Goal: Information Seeking & Learning: Check status

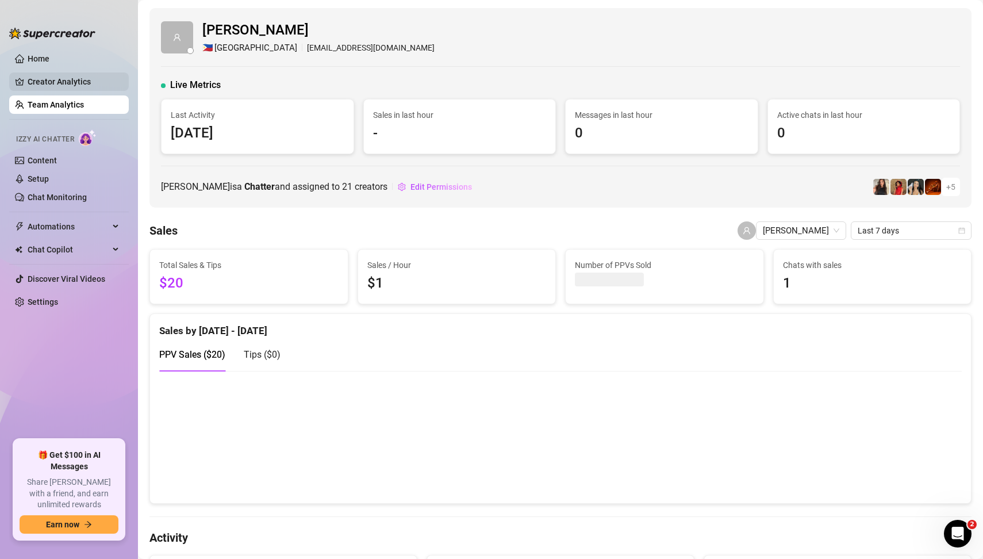
click at [75, 82] on link "Creator Analytics" at bounding box center [74, 81] width 92 height 18
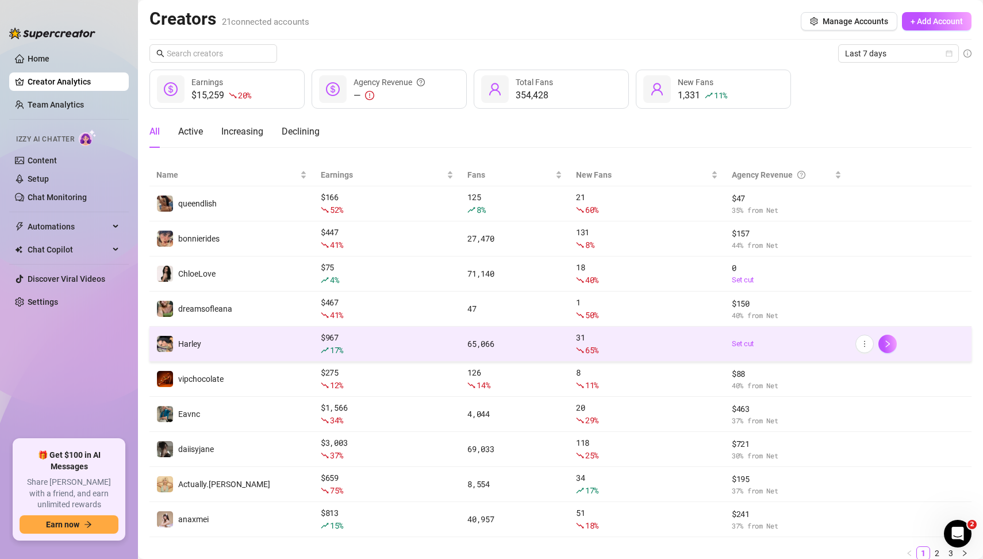
scroll to position [42, 0]
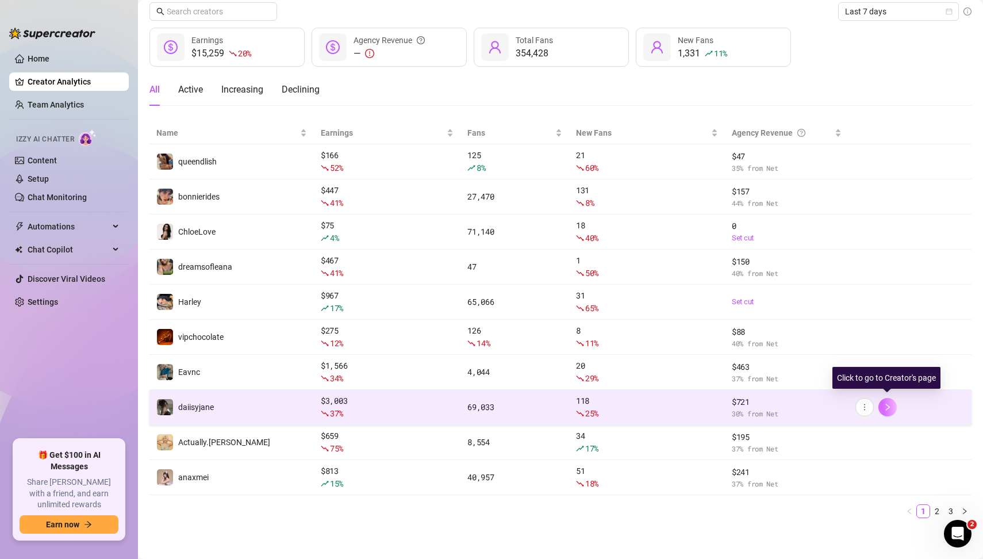
click at [891, 406] on button "button" at bounding box center [887, 407] width 18 height 18
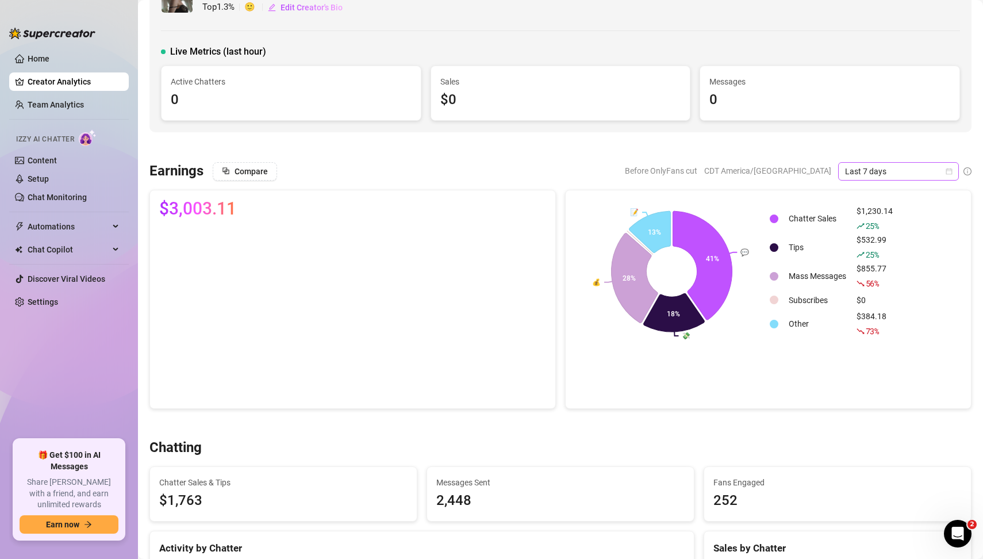
click at [947, 170] on icon "calendar" at bounding box center [949, 171] width 7 height 7
click at [877, 270] on div "Custom date" at bounding box center [898, 266] width 102 height 13
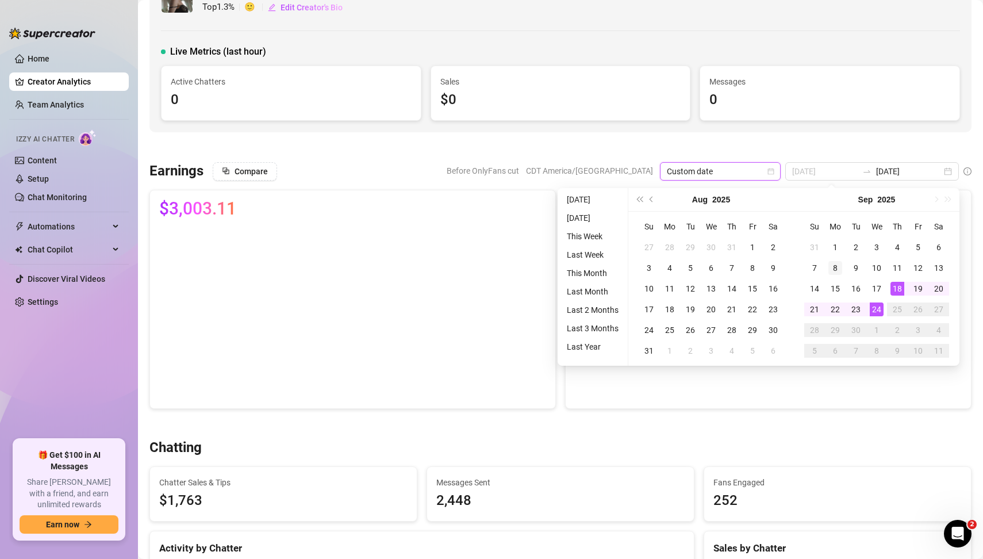
type input "[DATE]"
click at [837, 267] on div "8" at bounding box center [835, 268] width 14 height 14
type input "[DATE]"
click at [814, 290] on div "14" at bounding box center [815, 289] width 14 height 14
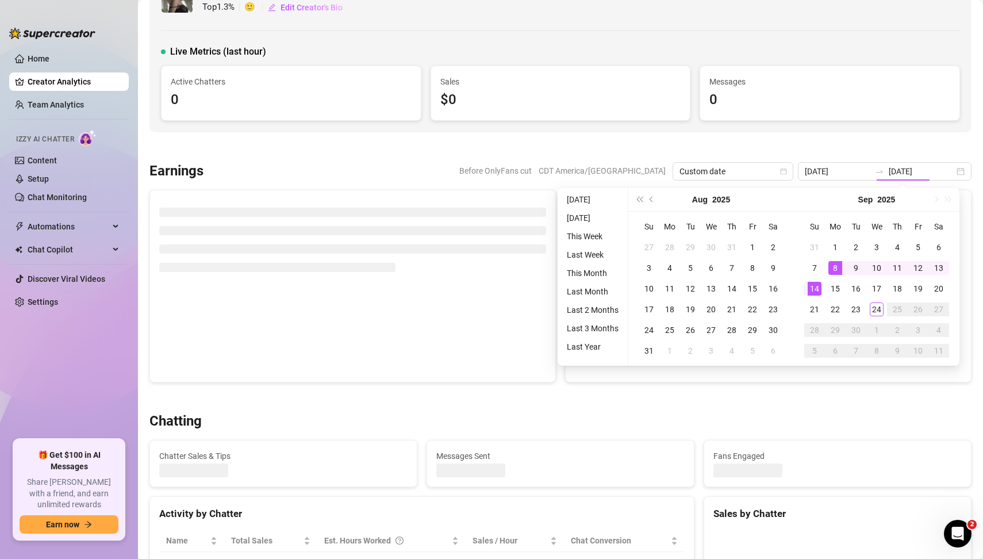
type input "[DATE]"
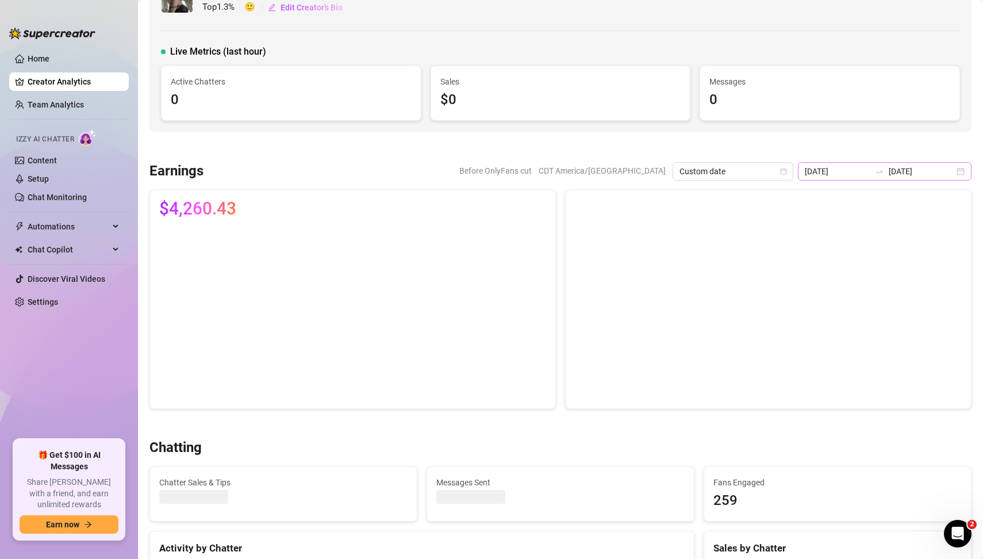
click at [960, 172] on div "[DATE] [DATE]" at bounding box center [885, 171] width 174 height 18
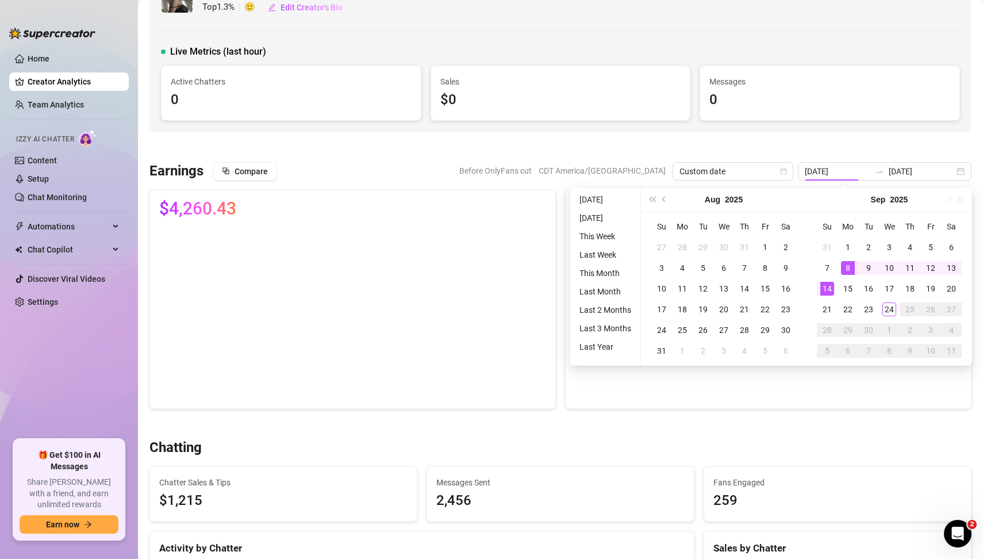
click at [908, 149] on div at bounding box center [560, 146] width 822 height 11
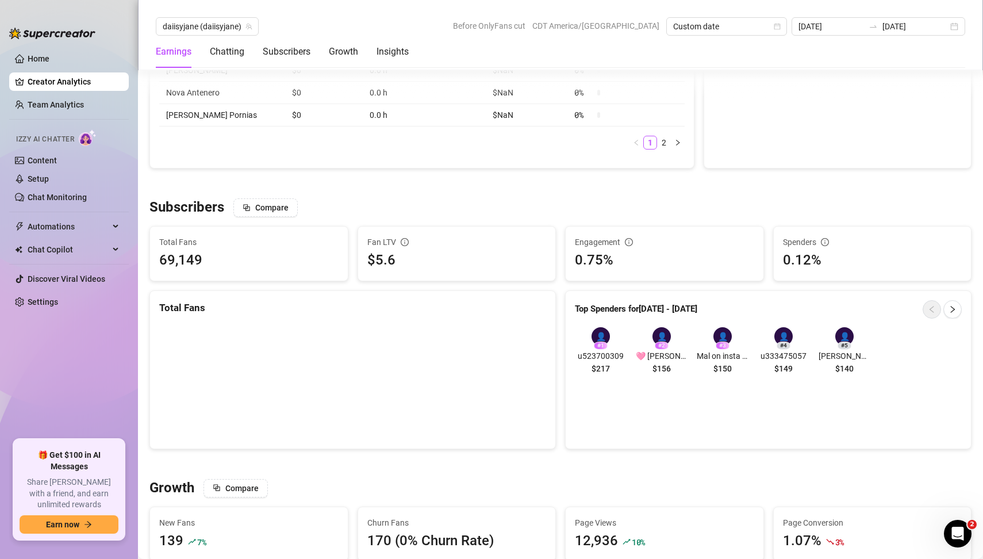
scroll to position [716, 0]
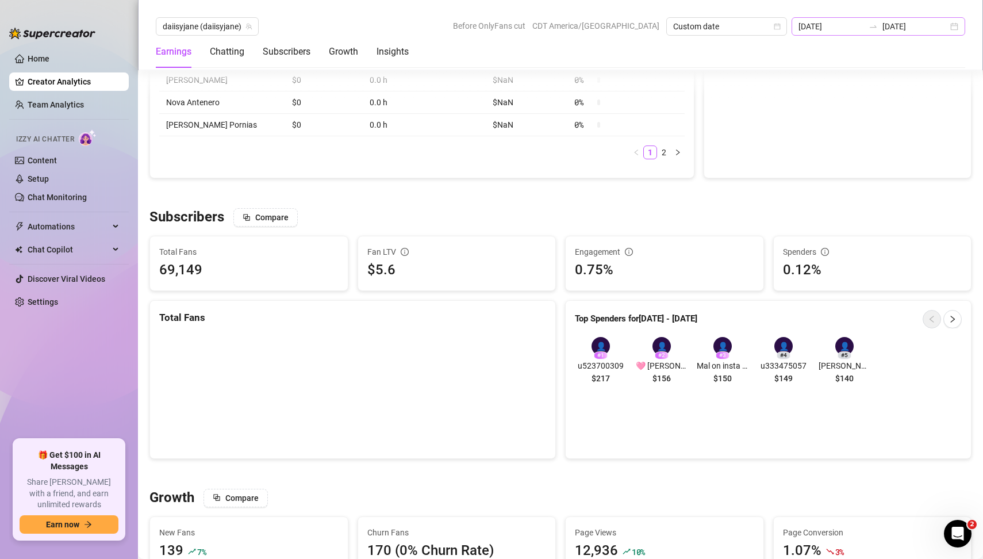
click at [958, 28] on div "[DATE] [DATE]" at bounding box center [878, 26] width 174 height 18
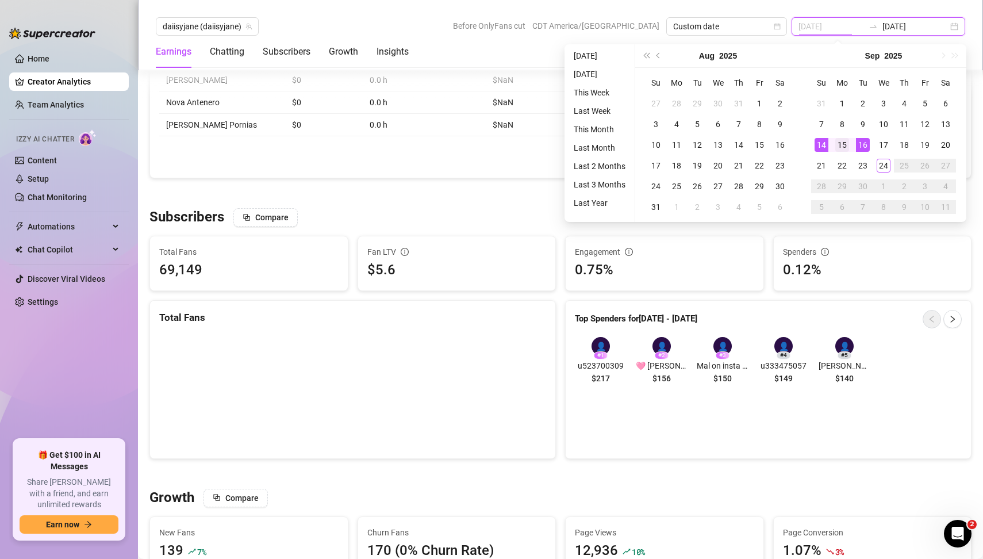
type input "[DATE]"
click at [844, 147] on div "15" at bounding box center [842, 145] width 14 height 14
type input "[DATE]"
click at [824, 167] on div "21" at bounding box center [821, 166] width 14 height 14
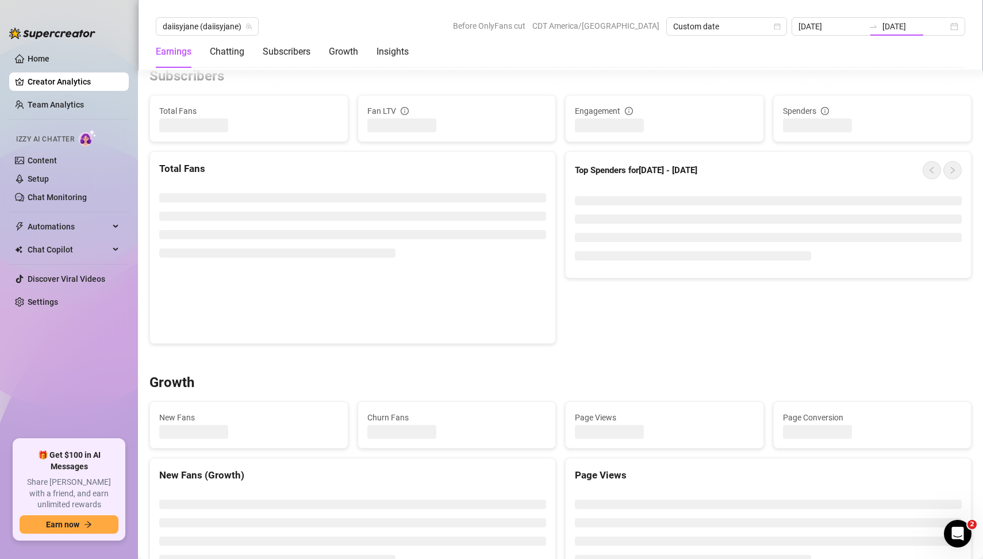
type input "[DATE]"
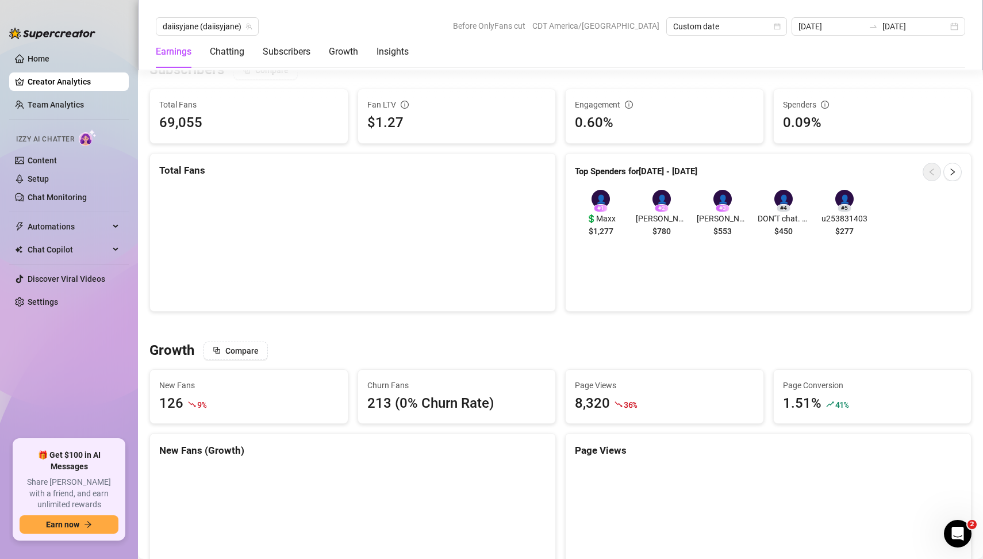
scroll to position [862, 0]
click at [600, 205] on div "# 1" at bounding box center [601, 209] width 14 height 8
click at [605, 226] on span "$1,277" at bounding box center [601, 232] width 25 height 13
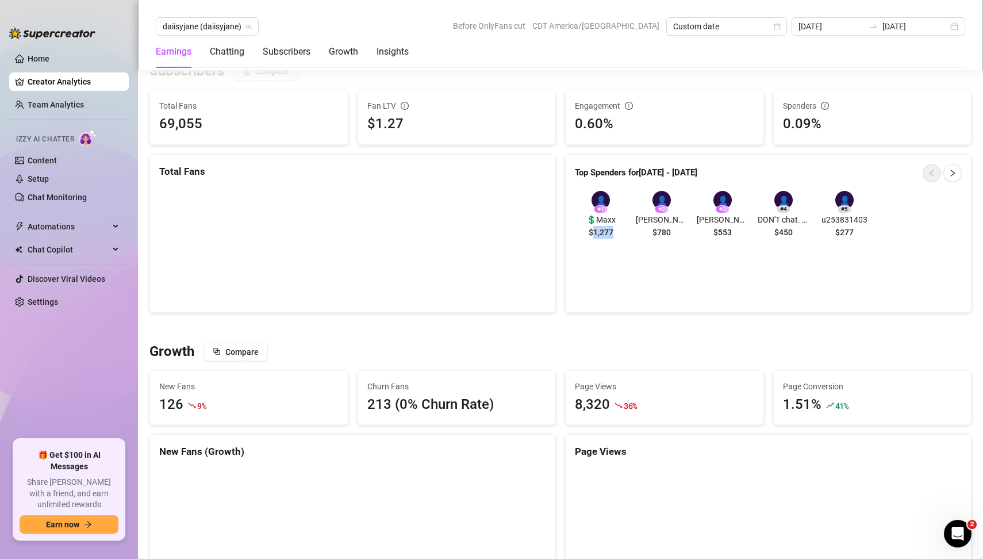
click at [605, 226] on span "$1,277" at bounding box center [601, 232] width 25 height 13
click at [602, 260] on div "Top Spenders for [DATE] - [DATE] 👤 # 1 💲Maxx $1,277 👤 # 2 [PERSON_NAME] $780 👤 …" at bounding box center [768, 233] width 406 height 159
click at [956, 29] on div "[DATE] [DATE]" at bounding box center [878, 26] width 174 height 18
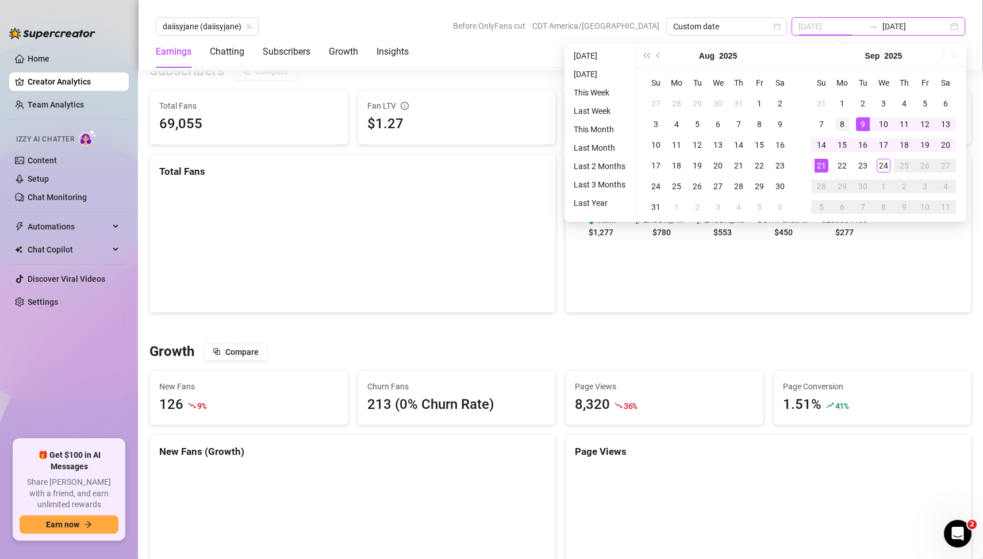
type input "[DATE]"
click at [843, 122] on div "8" at bounding box center [842, 124] width 14 height 14
type input "[DATE]"
click at [821, 143] on div "14" at bounding box center [821, 145] width 14 height 14
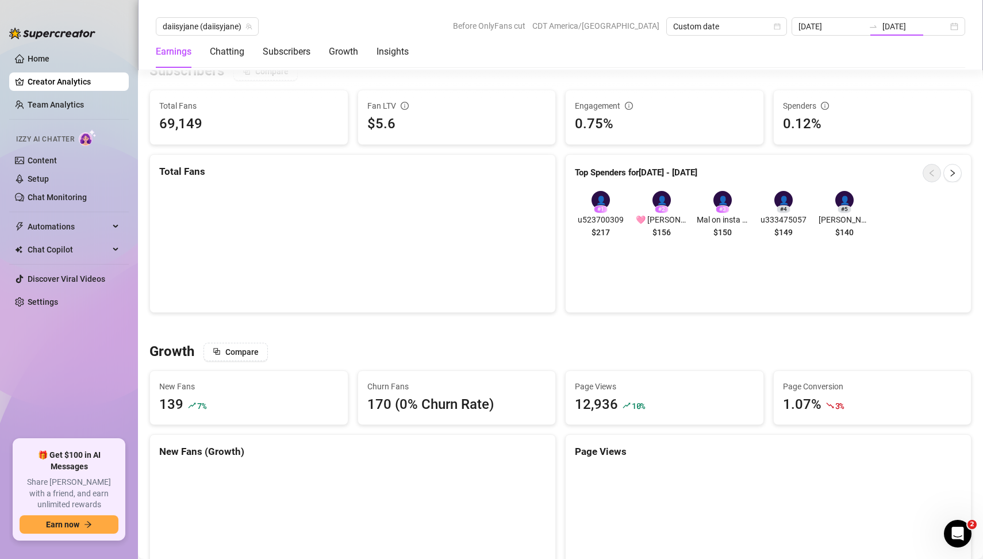
type input "[DATE]"
click at [721, 52] on div "Earnings Chatting Subscribers Growth Insights" at bounding box center [560, 52] width 809 height 32
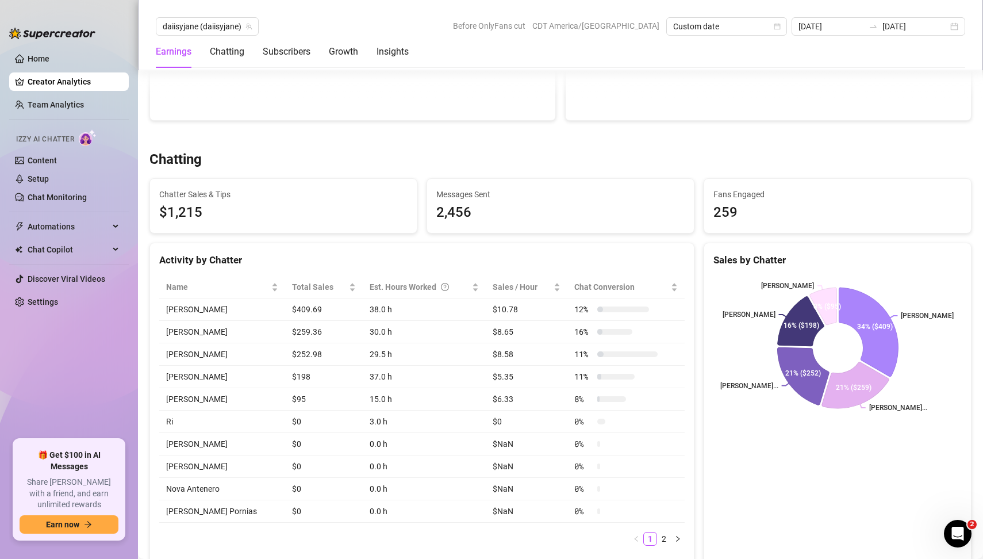
scroll to position [0, 0]
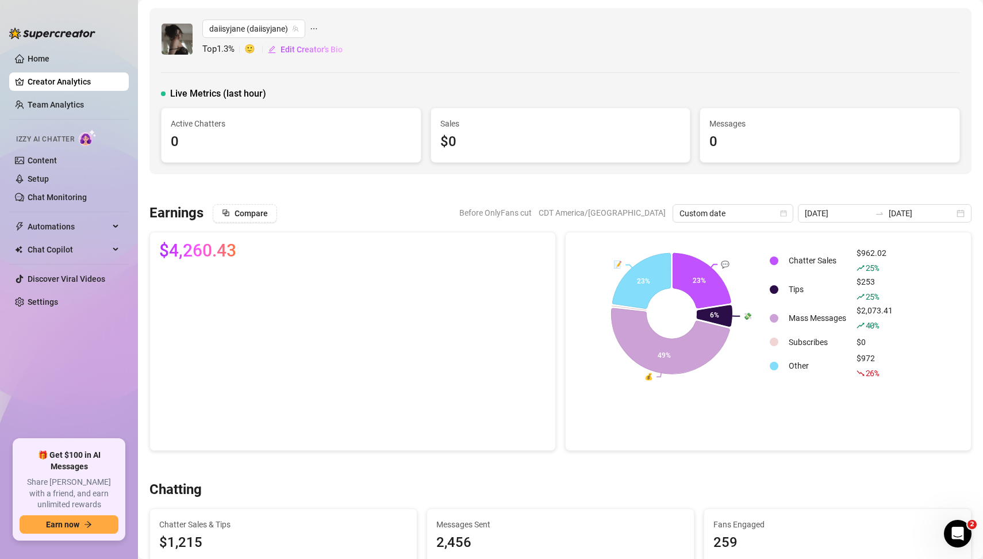
click at [41, 364] on ul "Home Creator Analytics Team Analytics Izzy AI Chatter Content Setup Chat Monito…" at bounding box center [69, 240] width 120 height 390
click at [36, 54] on link "Home" at bounding box center [39, 58] width 22 height 9
